Goal: Transaction & Acquisition: Purchase product/service

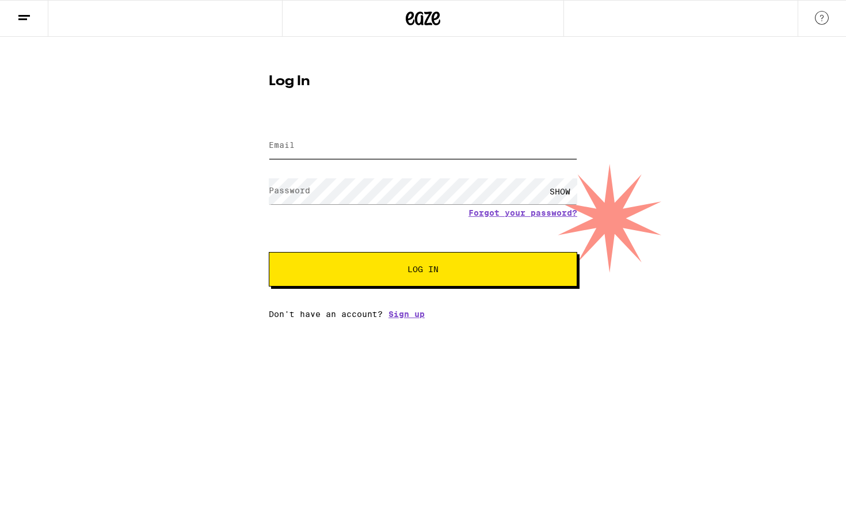
type input "[PERSON_NAME][EMAIL_ADDRESS][DOMAIN_NAME]"
click at [439, 261] on button "Log In" at bounding box center [423, 269] width 308 height 35
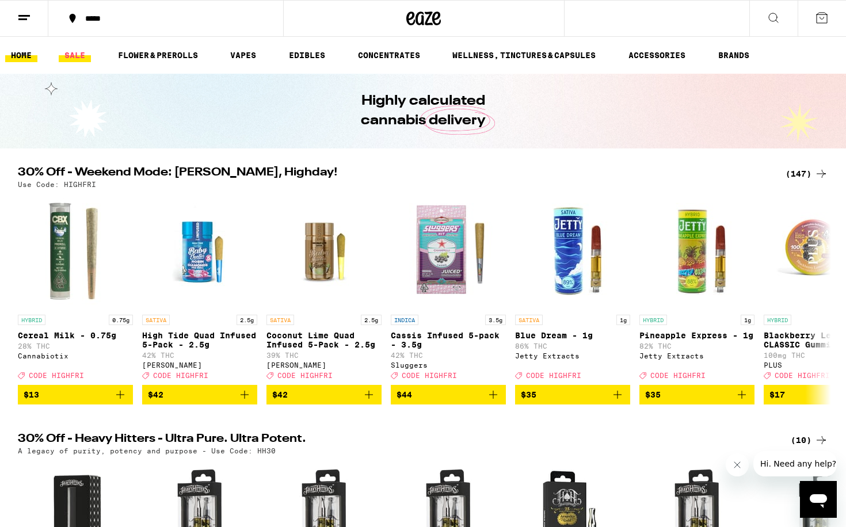
click at [81, 57] on link "SALE" at bounding box center [75, 55] width 32 height 14
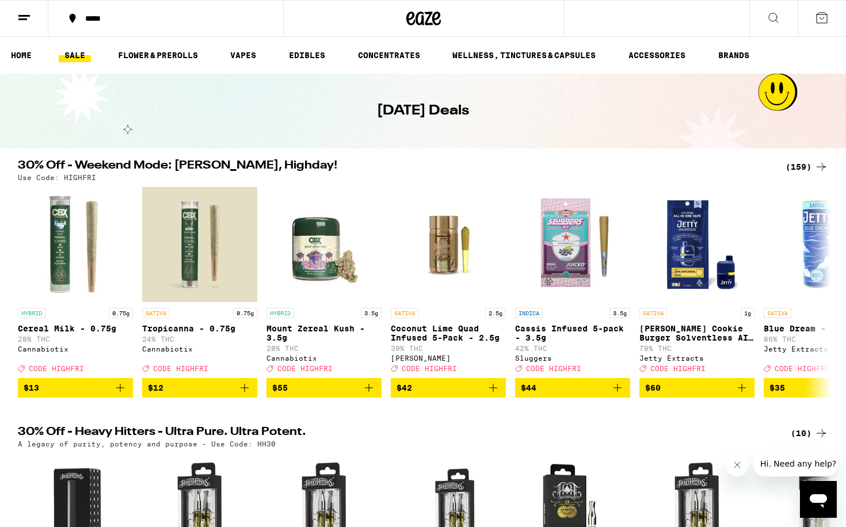
click at [86, 22] on div "*****" at bounding box center [172, 18] width 186 height 8
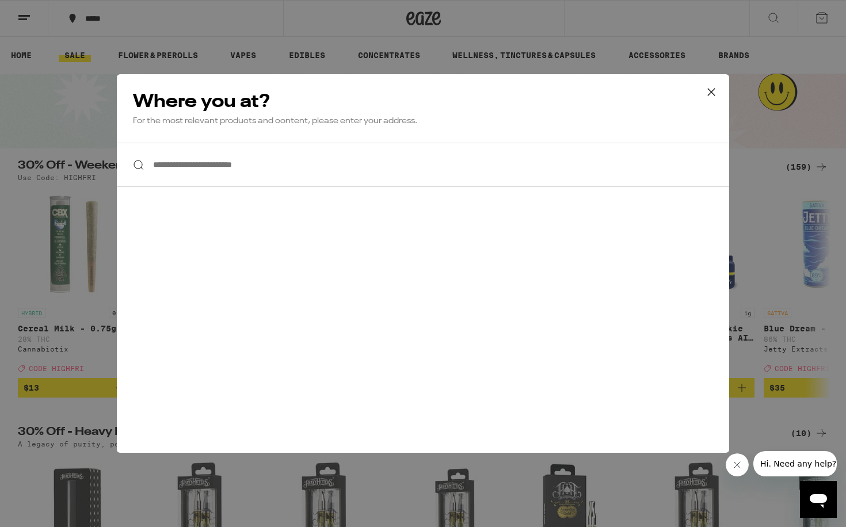
click at [706, 90] on icon at bounding box center [711, 91] width 17 height 17
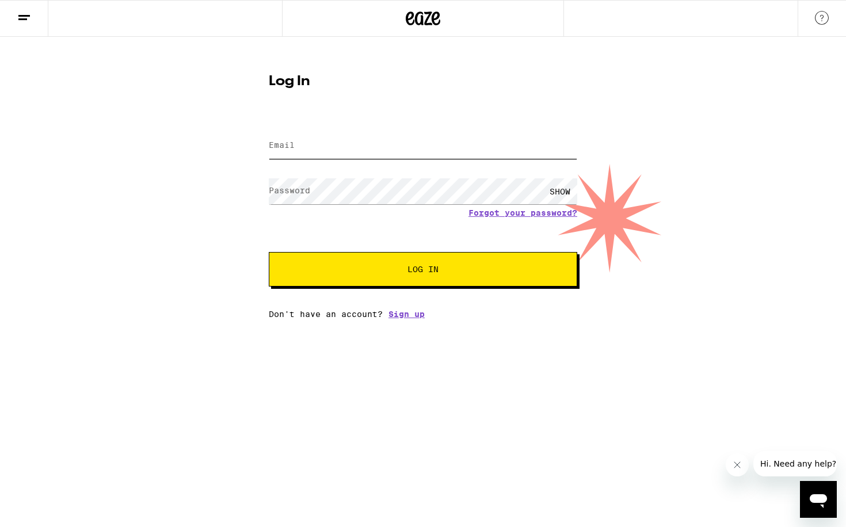
type input "[PERSON_NAME][EMAIL_ADDRESS][DOMAIN_NAME]"
click at [388, 276] on button "Log In" at bounding box center [423, 269] width 308 height 35
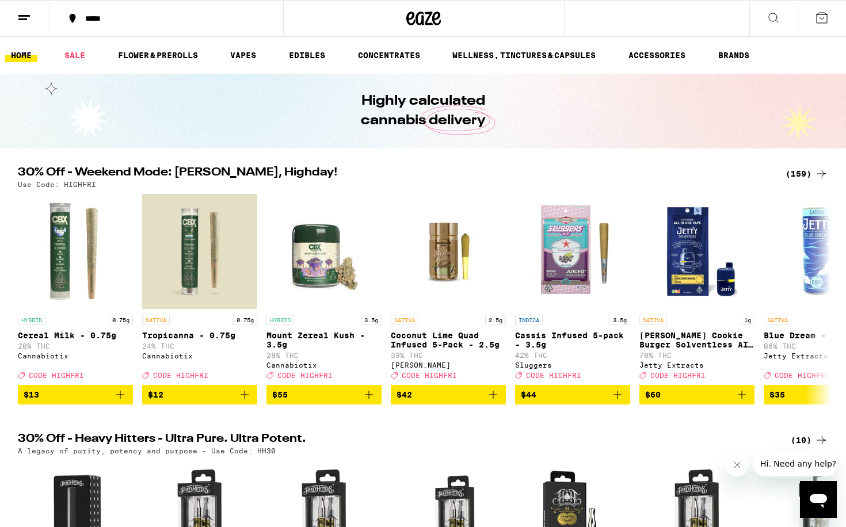
click at [106, 24] on button "*****" at bounding box center [165, 18] width 235 height 35
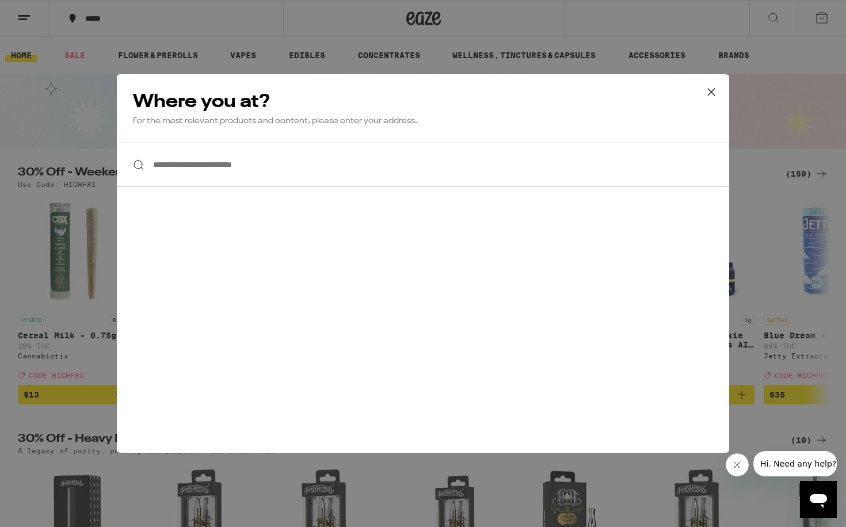
click at [226, 159] on input "**********" at bounding box center [423, 165] width 612 height 44
click at [712, 91] on icon at bounding box center [711, 92] width 7 height 7
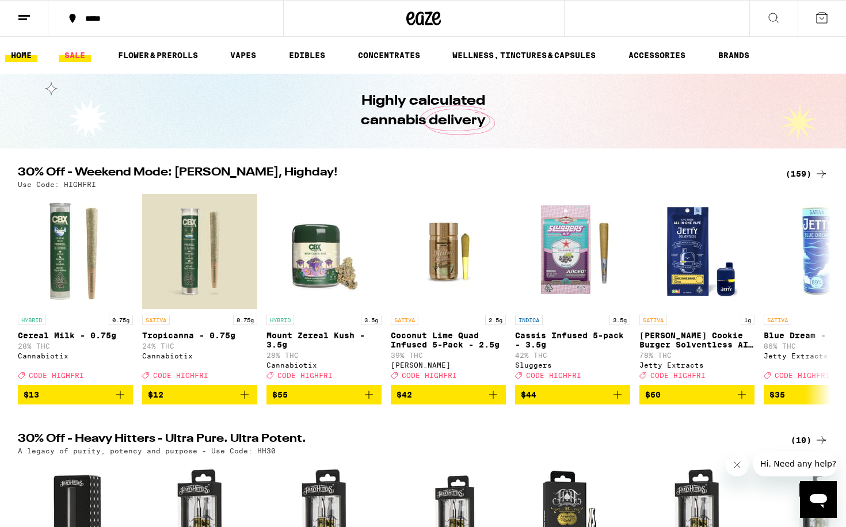
click at [68, 54] on link "SALE" at bounding box center [75, 55] width 32 height 14
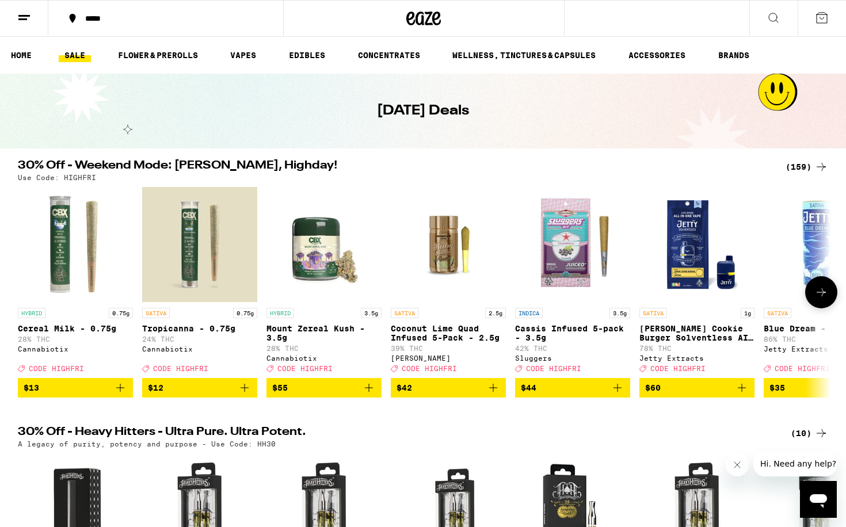
click at [832, 295] on button at bounding box center [821, 292] width 32 height 32
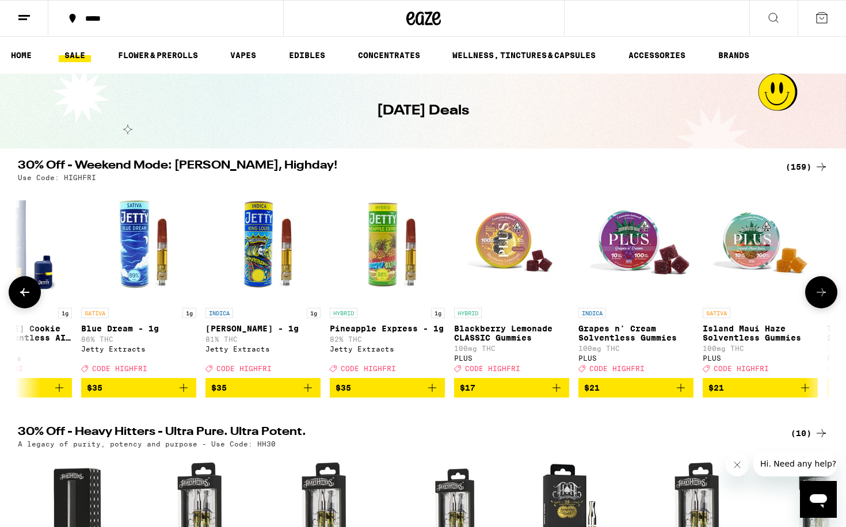
scroll to position [0, 685]
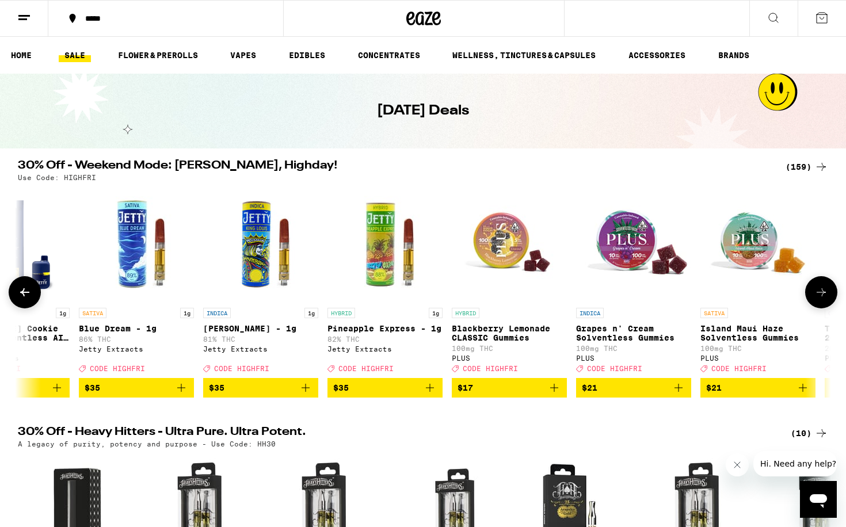
click at [821, 299] on icon at bounding box center [821, 292] width 14 height 14
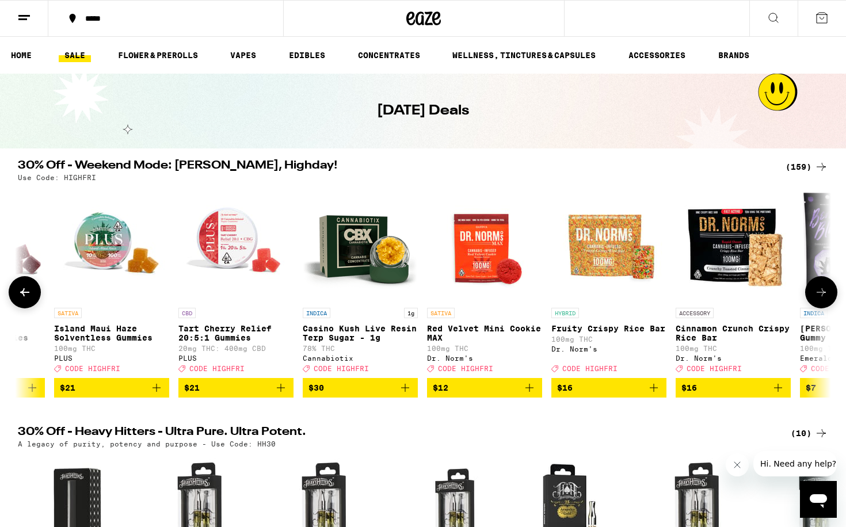
scroll to position [0, 1370]
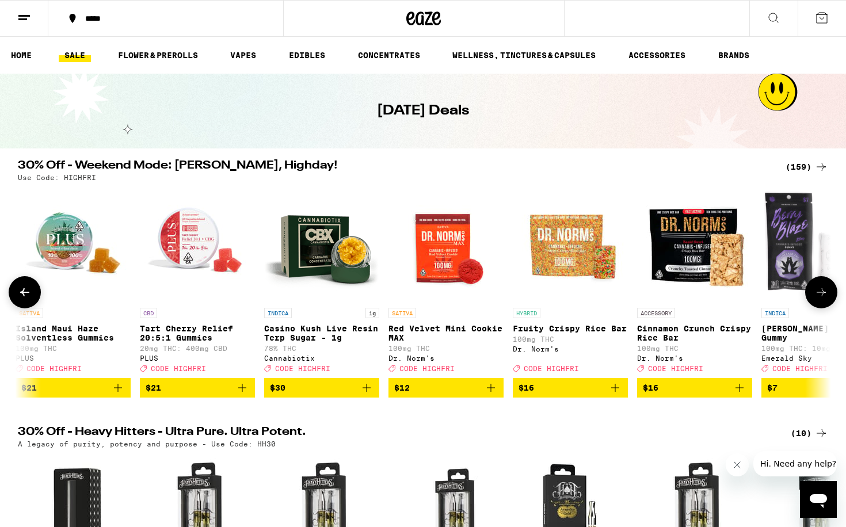
click at [821, 299] on icon at bounding box center [821, 292] width 14 height 14
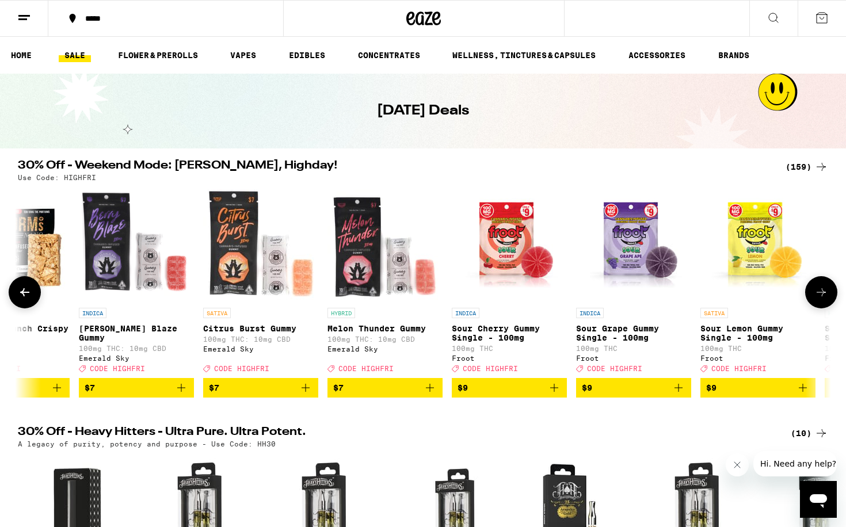
scroll to position [0, 2055]
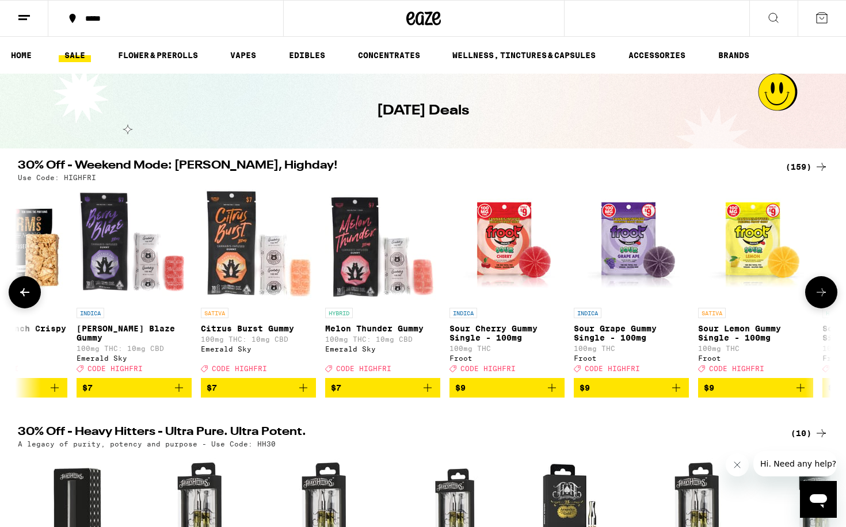
click at [821, 299] on icon at bounding box center [821, 292] width 14 height 14
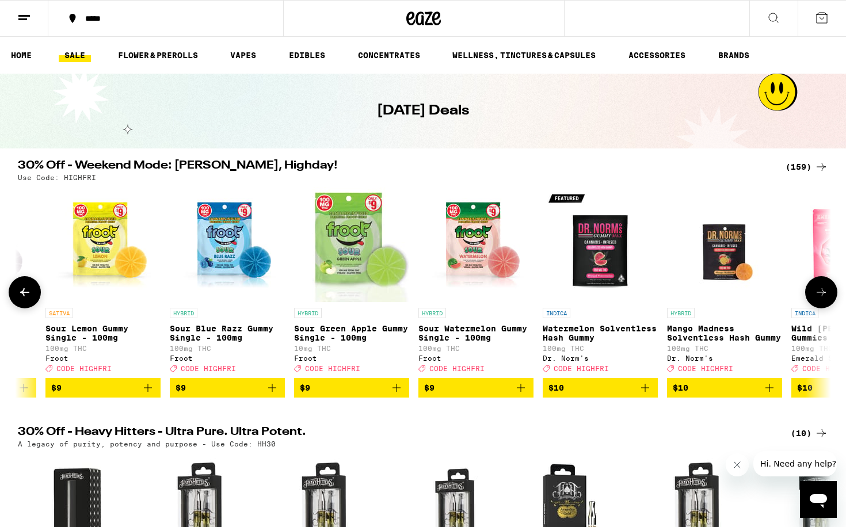
scroll to position [0, 2740]
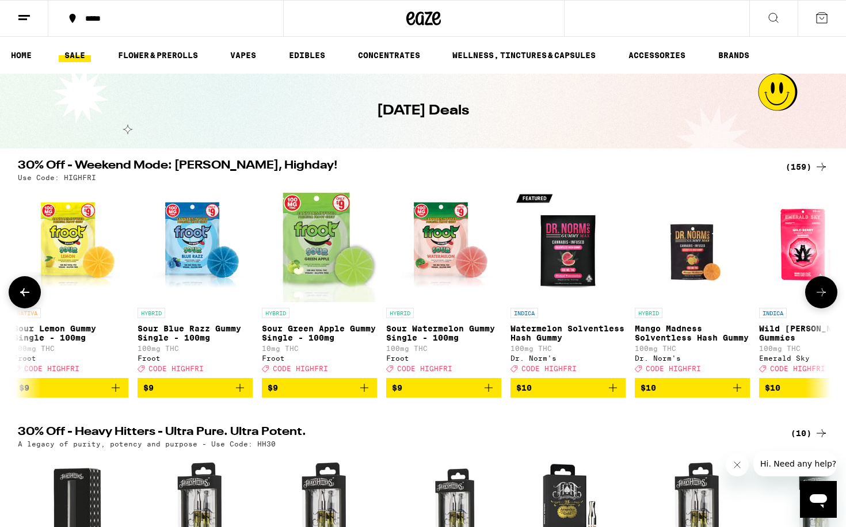
click at [822, 291] on icon at bounding box center [821, 292] width 14 height 14
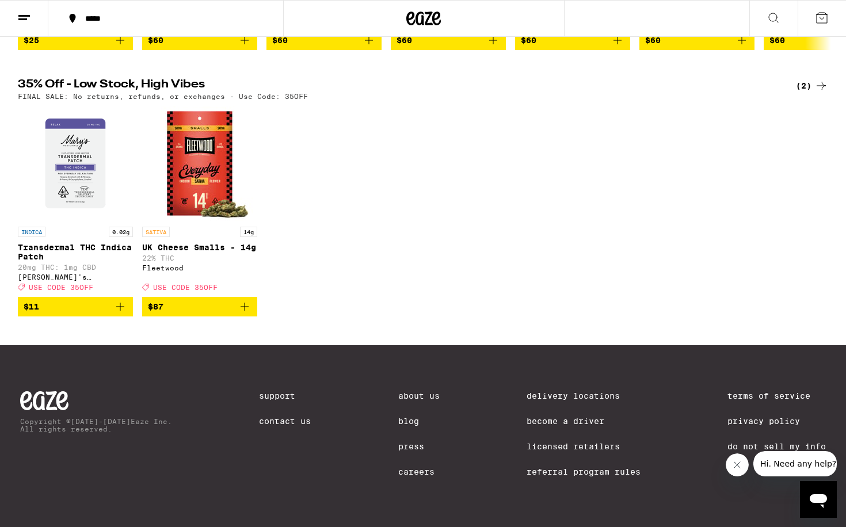
scroll to position [646, 0]
